Goal: Task Accomplishment & Management: Complete application form

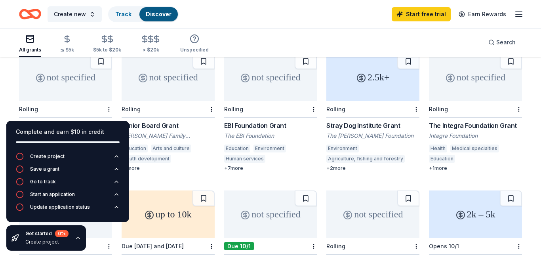
scroll to position [351, 0]
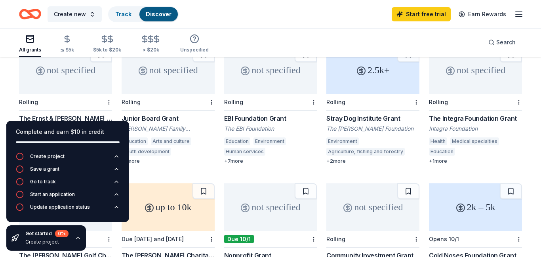
click at [111, 134] on div "Complete and earn $10 in credit" at bounding box center [68, 132] width 104 height 10
click at [78, 239] on icon "button" at bounding box center [78, 238] width 6 height 6
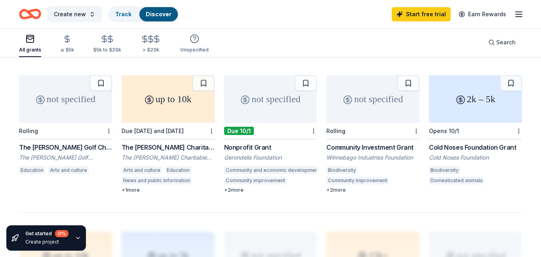
scroll to position [459, 0]
click at [256, 114] on div "not specified" at bounding box center [270, 99] width 93 height 48
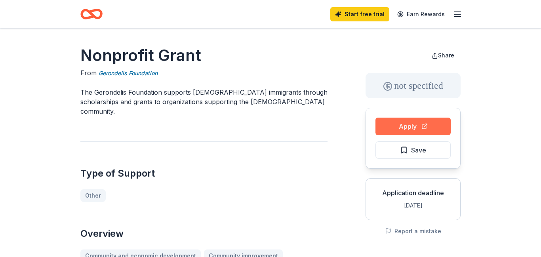
click at [414, 130] on button "Apply" at bounding box center [413, 126] width 75 height 17
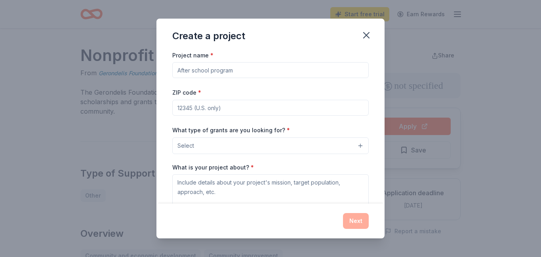
click at [361, 146] on button "Select" at bounding box center [270, 146] width 197 height 17
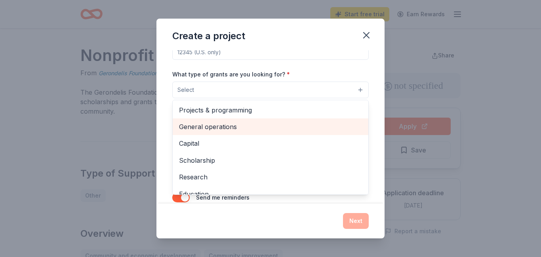
click at [232, 128] on span "General operations" at bounding box center [270, 127] width 183 height 10
click at [202, 127] on span "Capital" at bounding box center [270, 127] width 183 height 10
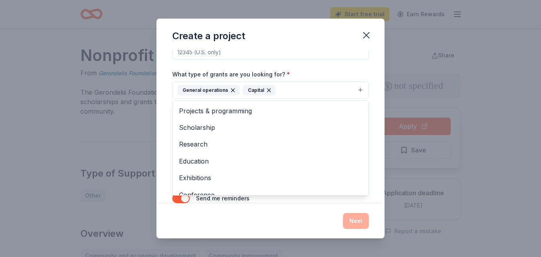
click at [310, 55] on div "Project name * ZIP code * What type of grants are you looking for? * General op…" at bounding box center [270, 103] width 197 height 218
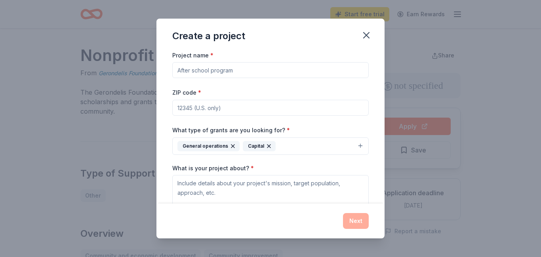
click at [255, 112] on input "ZIP code *" at bounding box center [270, 108] width 197 height 16
type input "06606"
click at [288, 73] on input "Project name *" at bounding box center [270, 70] width 197 height 16
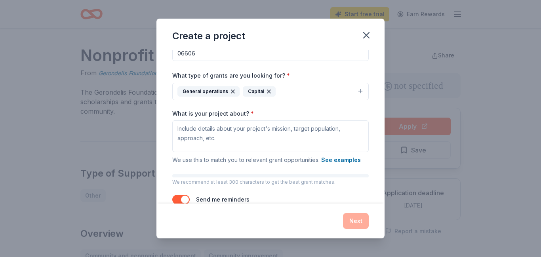
scroll to position [78, 0]
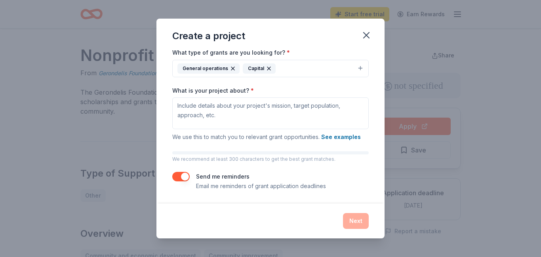
type input "T.O.P.S(The Other Persons Shoes)"
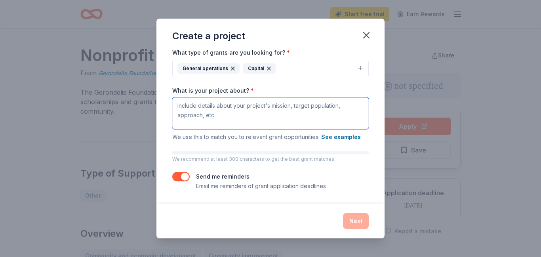
click at [236, 102] on textarea "What is your project about? *" at bounding box center [270, 114] width 197 height 32
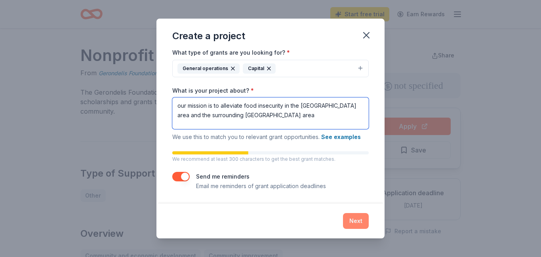
type textarea "our mission is to alleviate food insecurity in the Greater Bridgeport area and …"
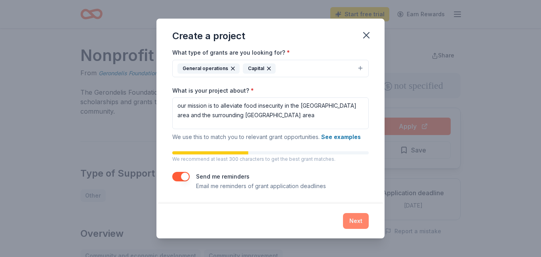
click at [362, 223] on button "Next" at bounding box center [356, 221] width 26 height 16
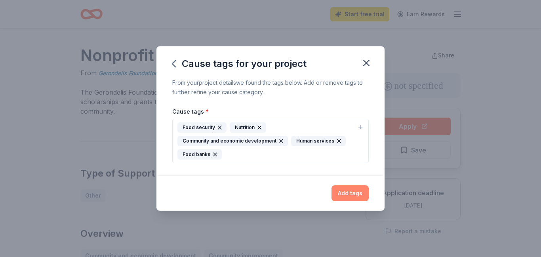
click at [347, 194] on button "Add tags" at bounding box center [350, 194] width 37 height 16
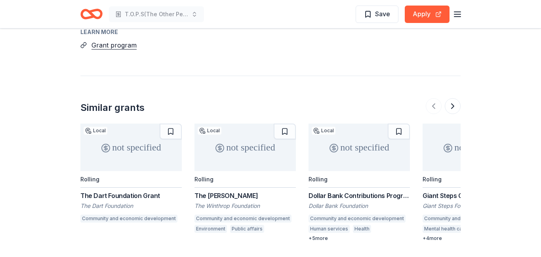
scroll to position [646, 0]
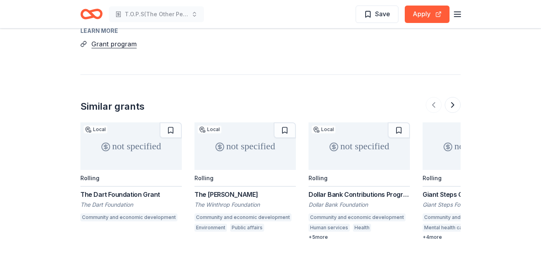
click at [325, 122] on div "not specified" at bounding box center [359, 146] width 101 height 48
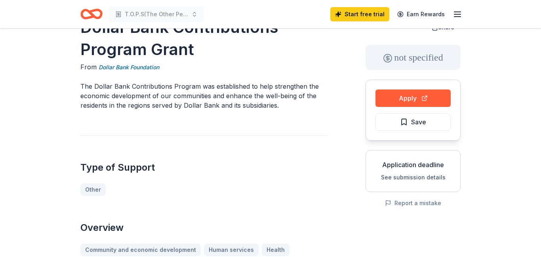
scroll to position [26, 0]
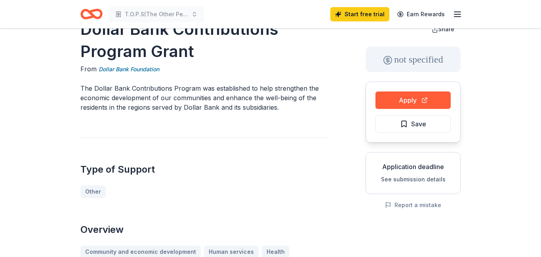
click at [461, 58] on div "not specified" at bounding box center [413, 59] width 95 height 25
click at [421, 102] on button "Apply" at bounding box center [413, 100] width 75 height 17
